Goal: Navigation & Orientation: Go to known website

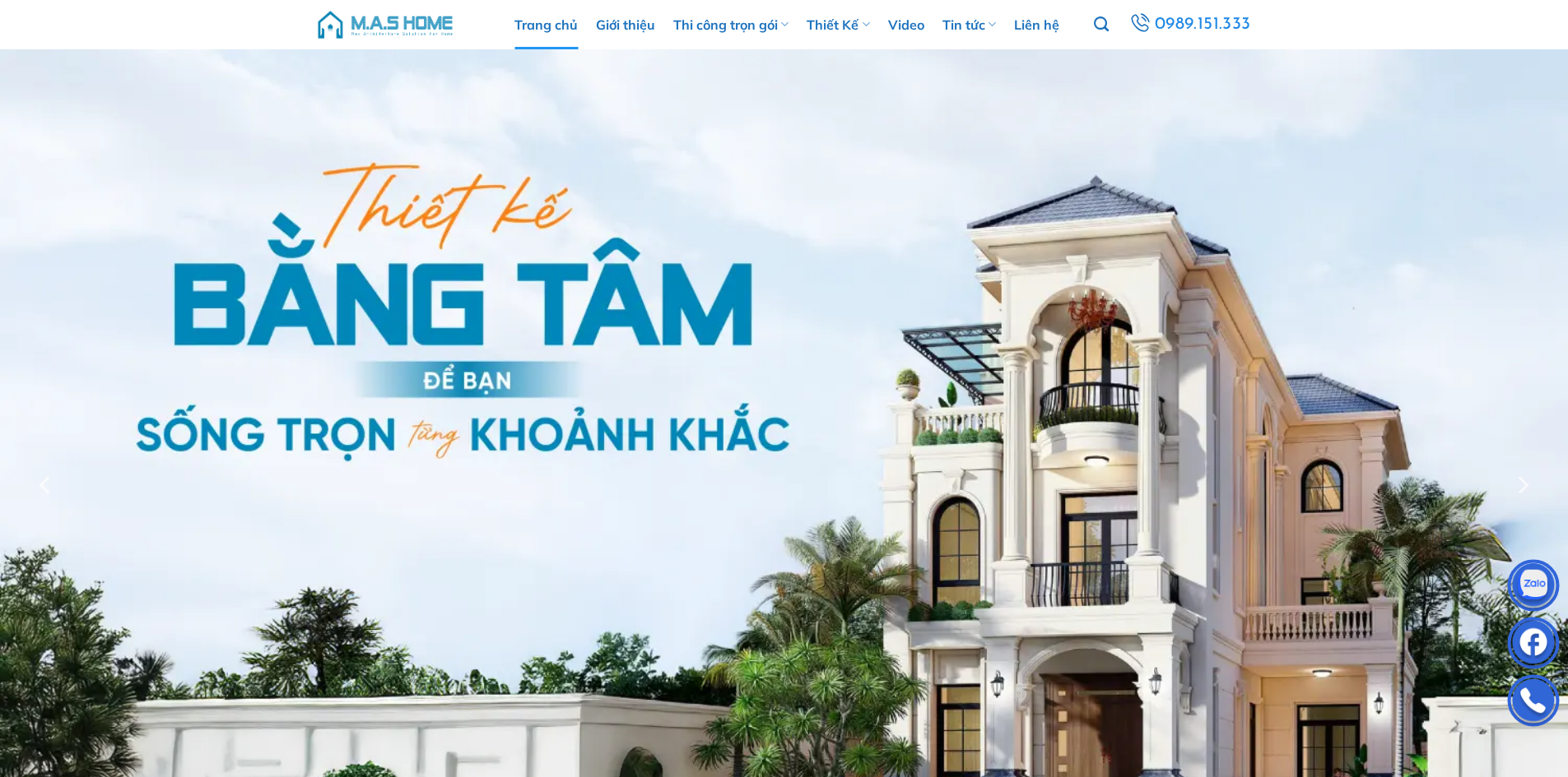
click at [420, 26] on img at bounding box center [385, 25] width 140 height 49
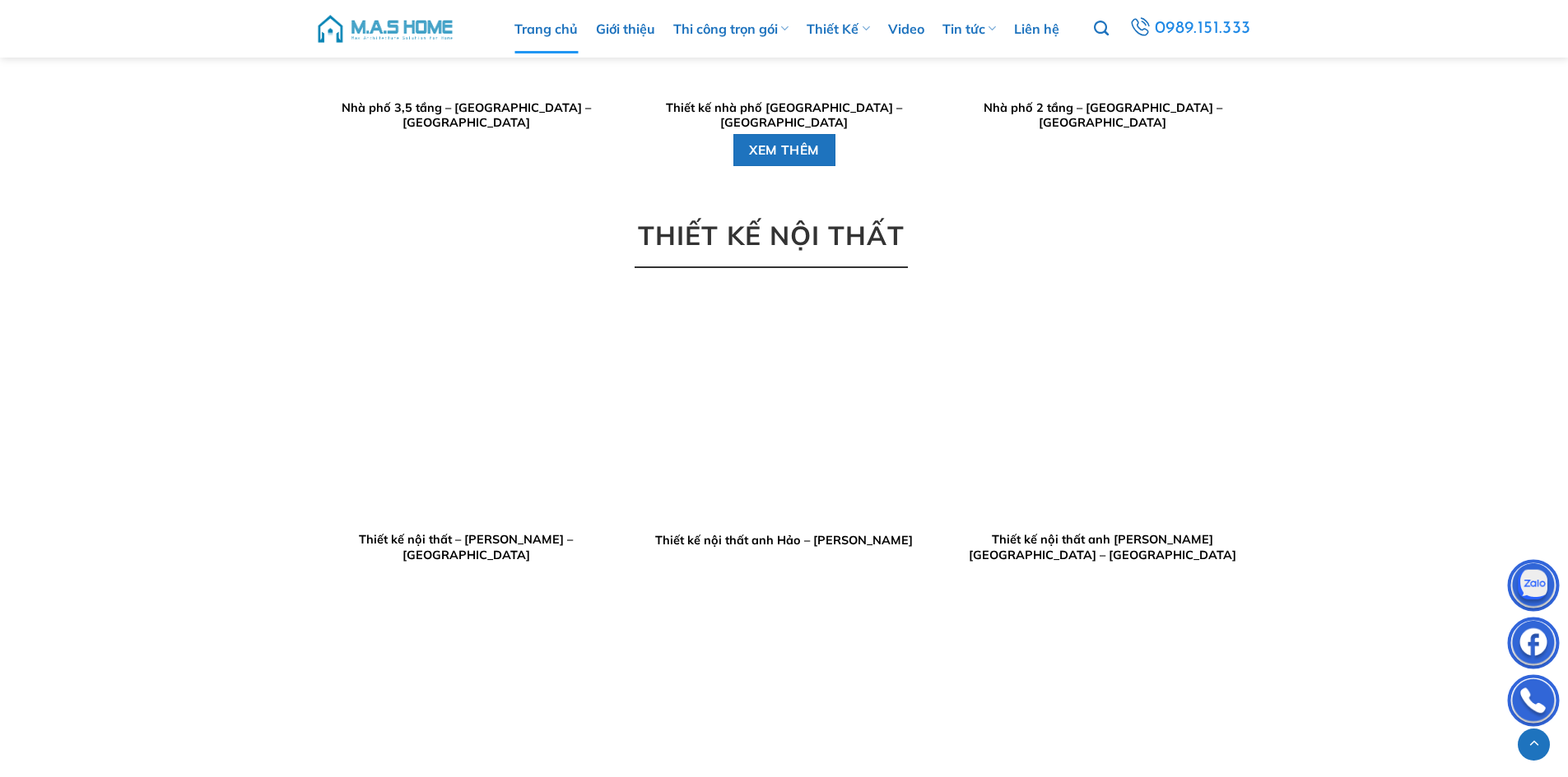
scroll to position [3044, 0]
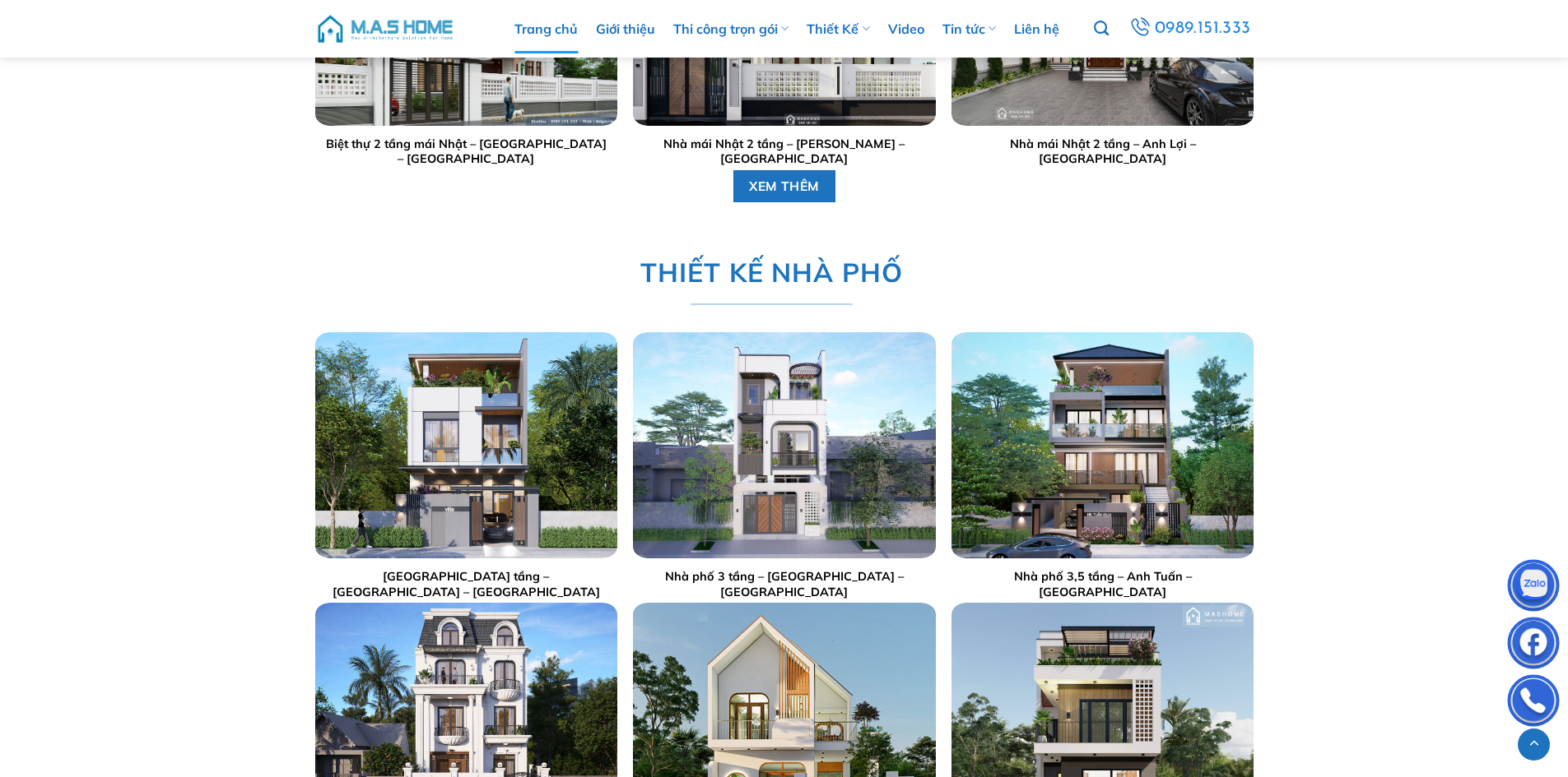
click at [405, 28] on img at bounding box center [385, 29] width 140 height 49
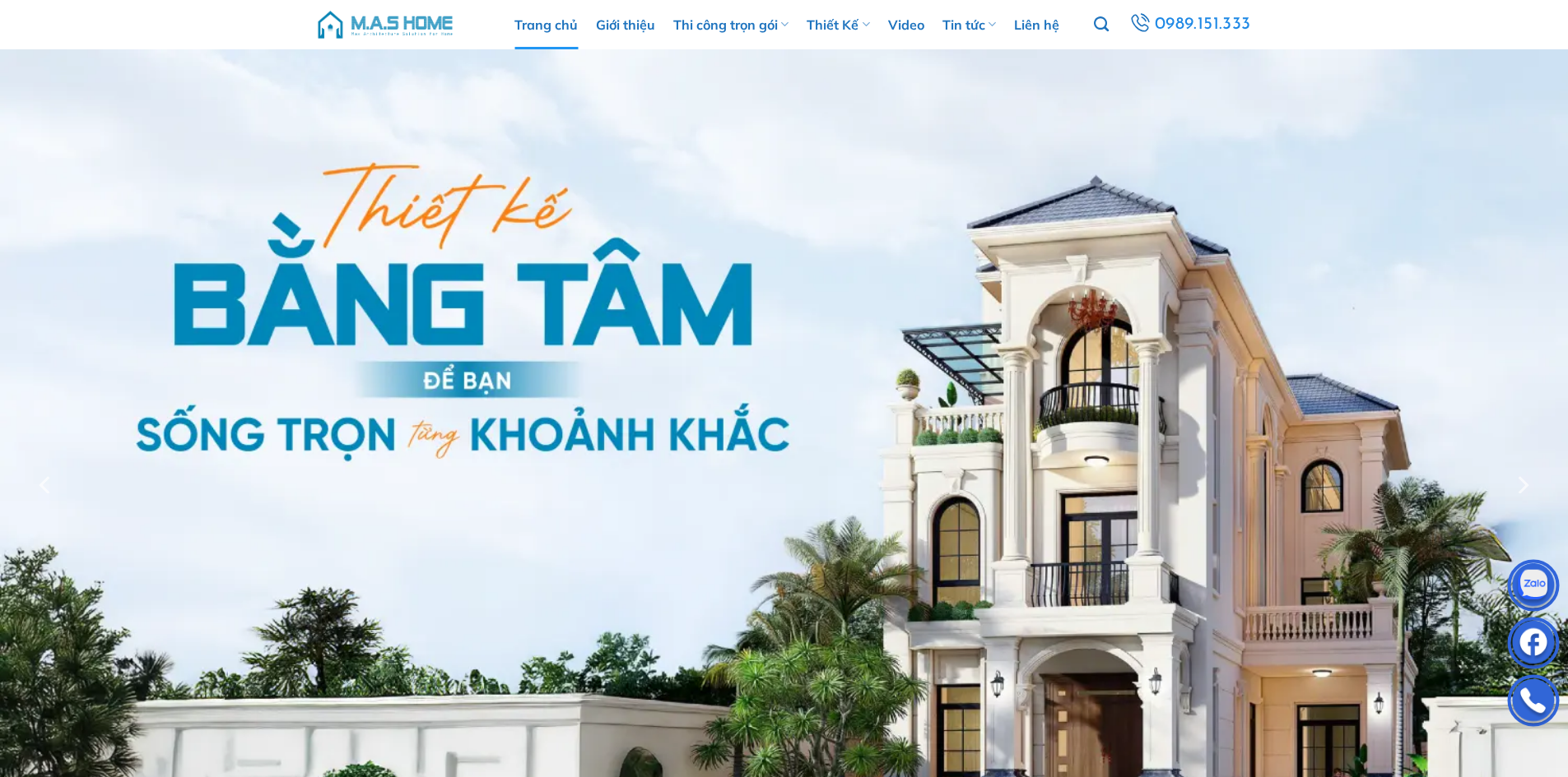
click at [385, 22] on img at bounding box center [385, 25] width 140 height 49
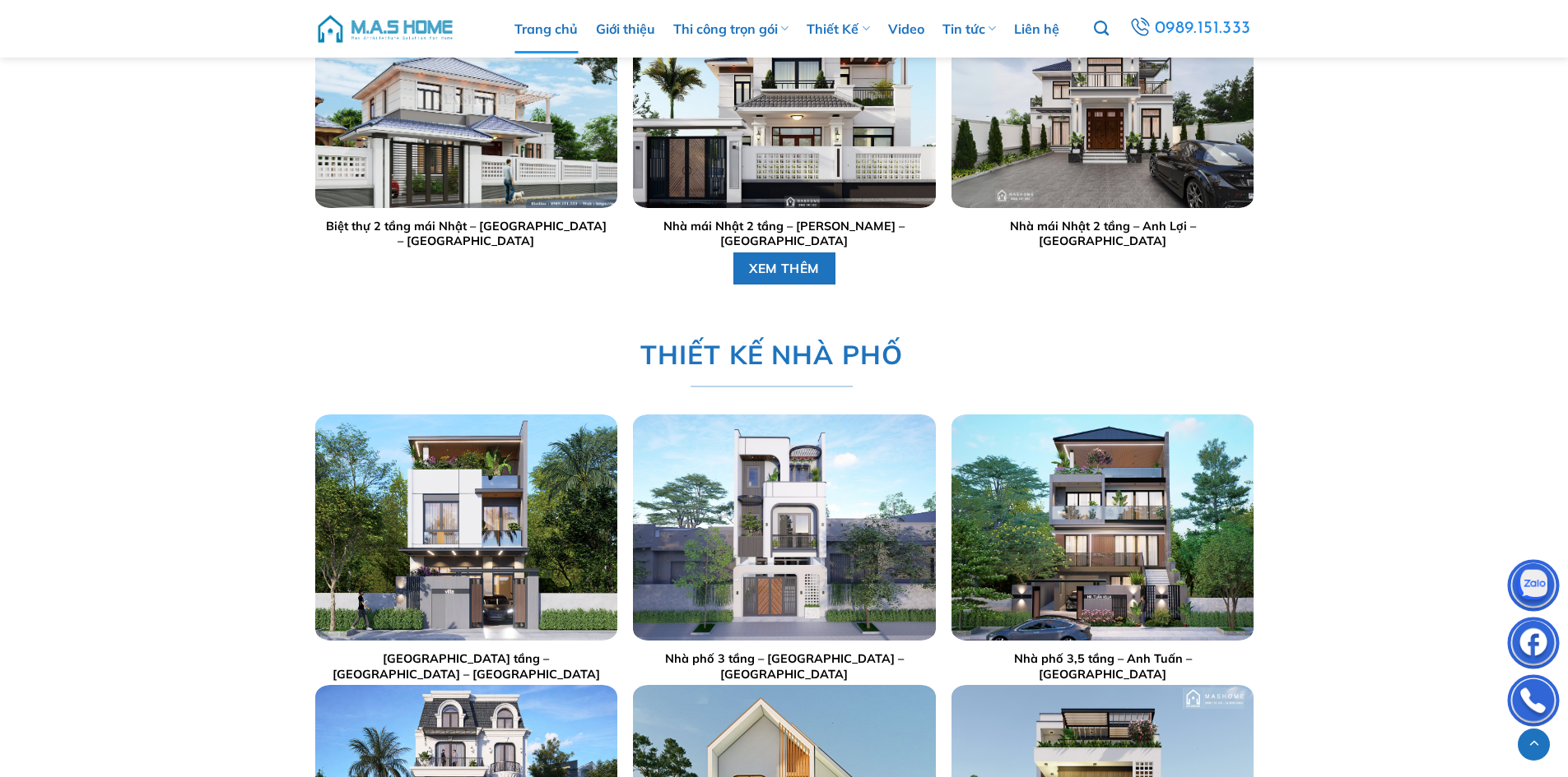
scroll to position [3290, 0]
